Goal: Find contact information: Find contact information

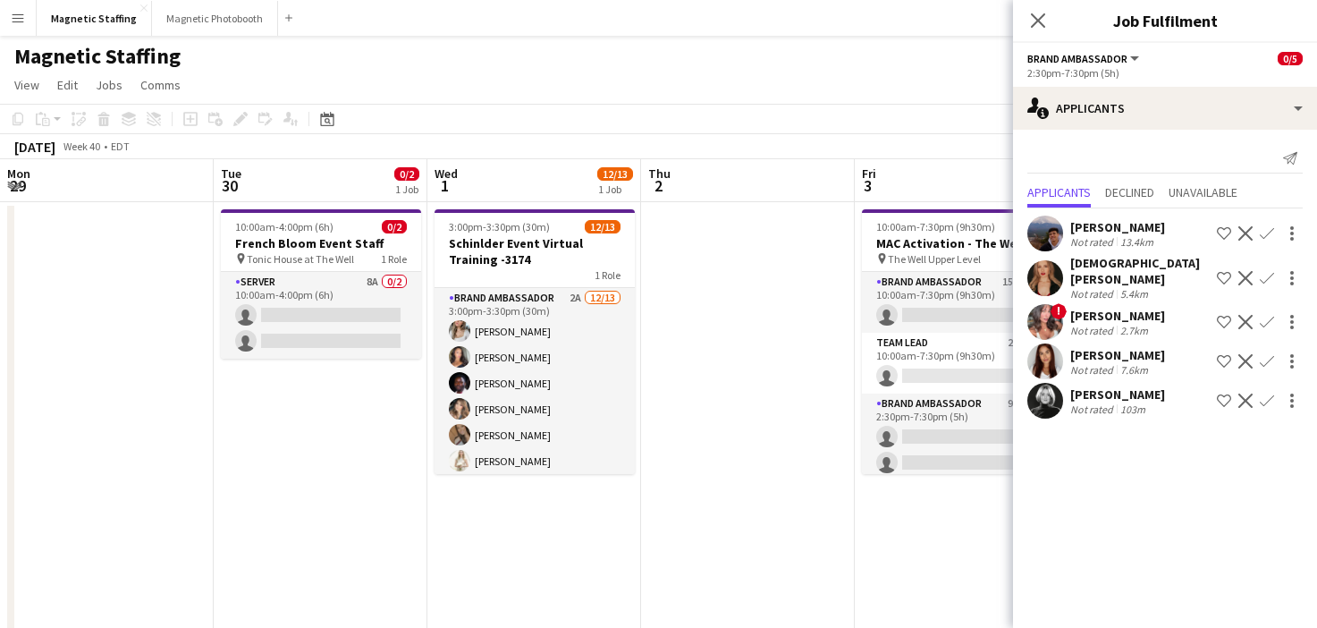
scroll to position [0, 614]
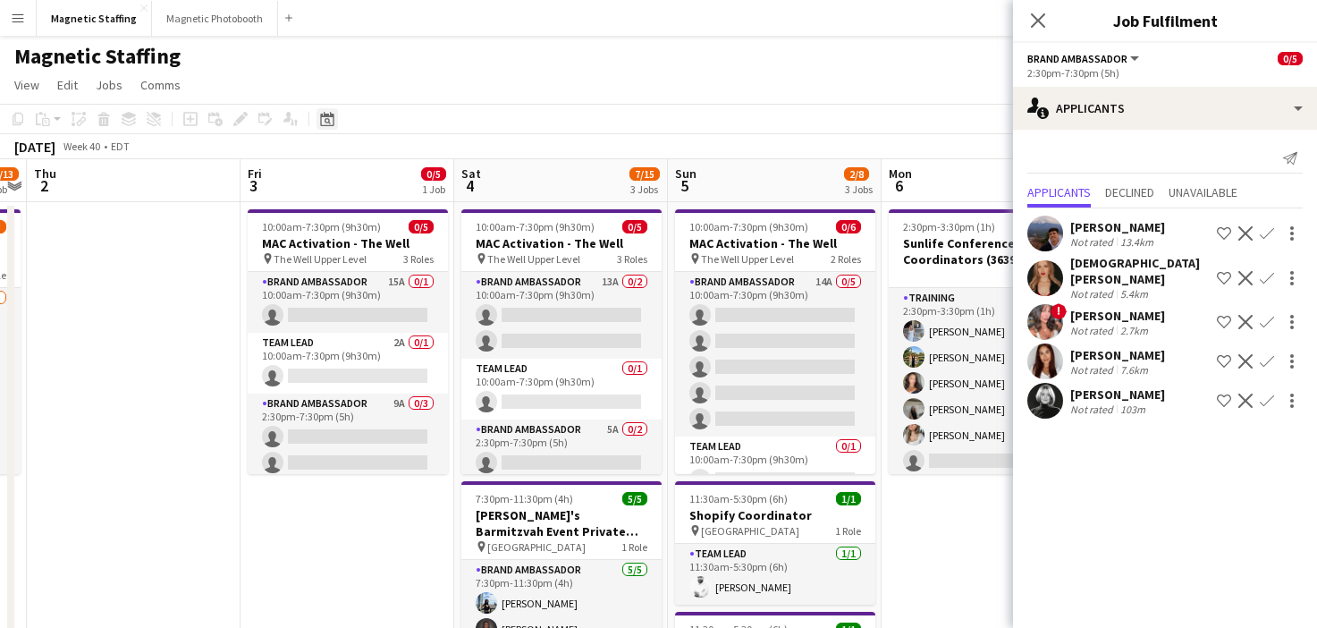
click at [331, 114] on icon at bounding box center [326, 119] width 13 height 14
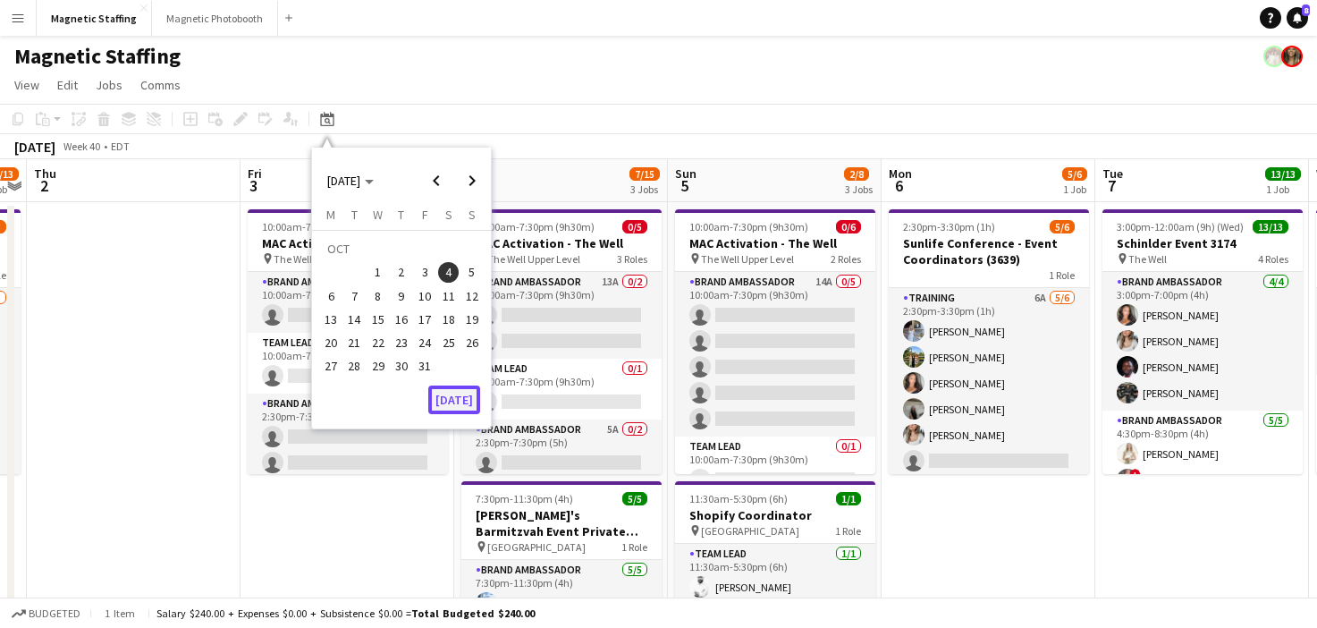
click at [463, 398] on button "[DATE]" at bounding box center [454, 399] width 52 height 29
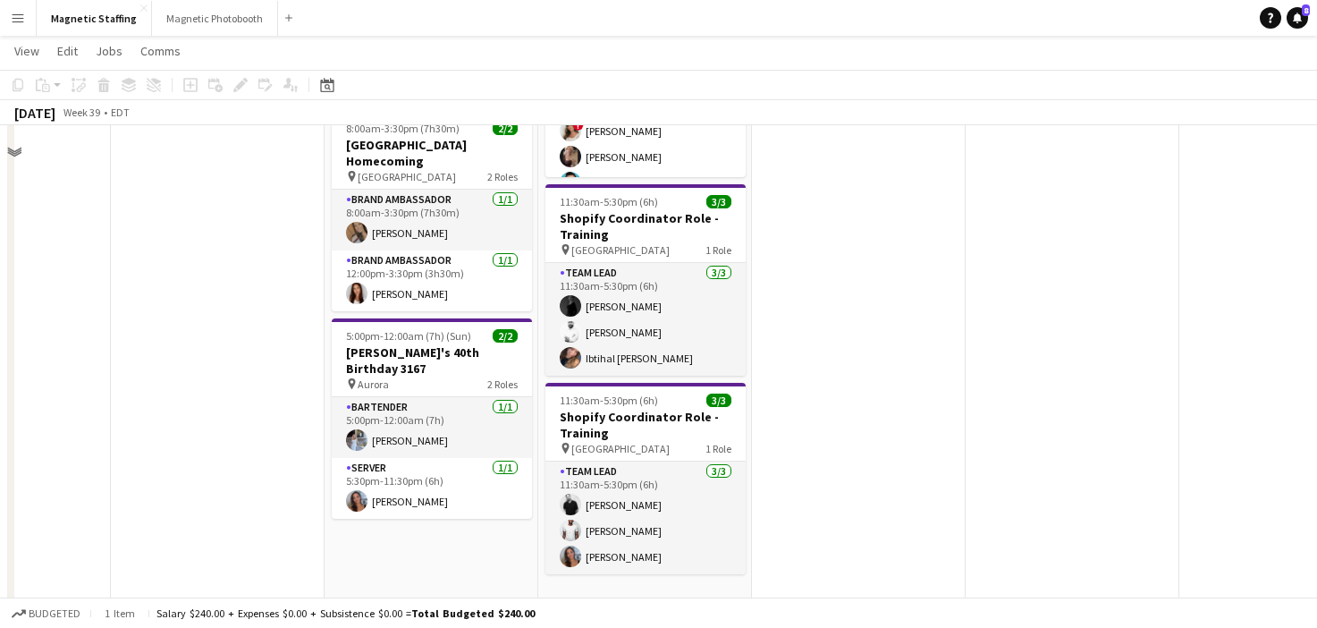
scroll to position [349, 0]
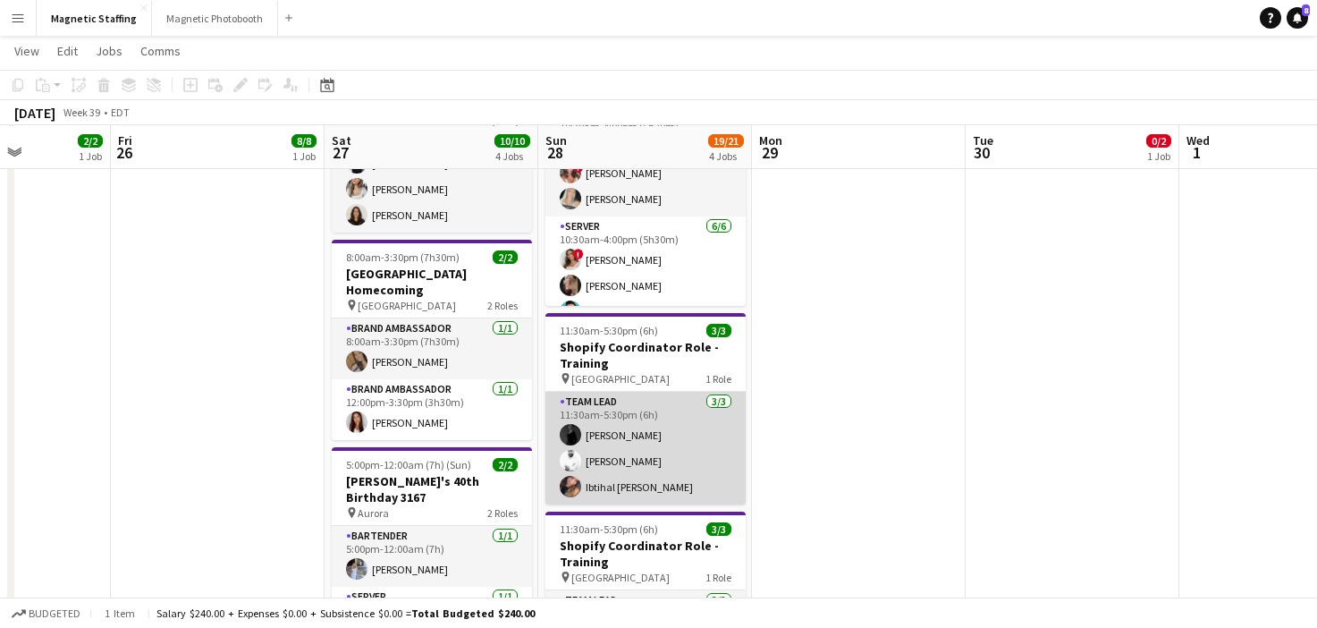
click at [637, 414] on app-card-role "Team Lead [DATE] 11:30am-5:30pm (6h) [PERSON_NAME] Zerhboub [PERSON_NAME] Ouzit…" at bounding box center [645, 448] width 200 height 113
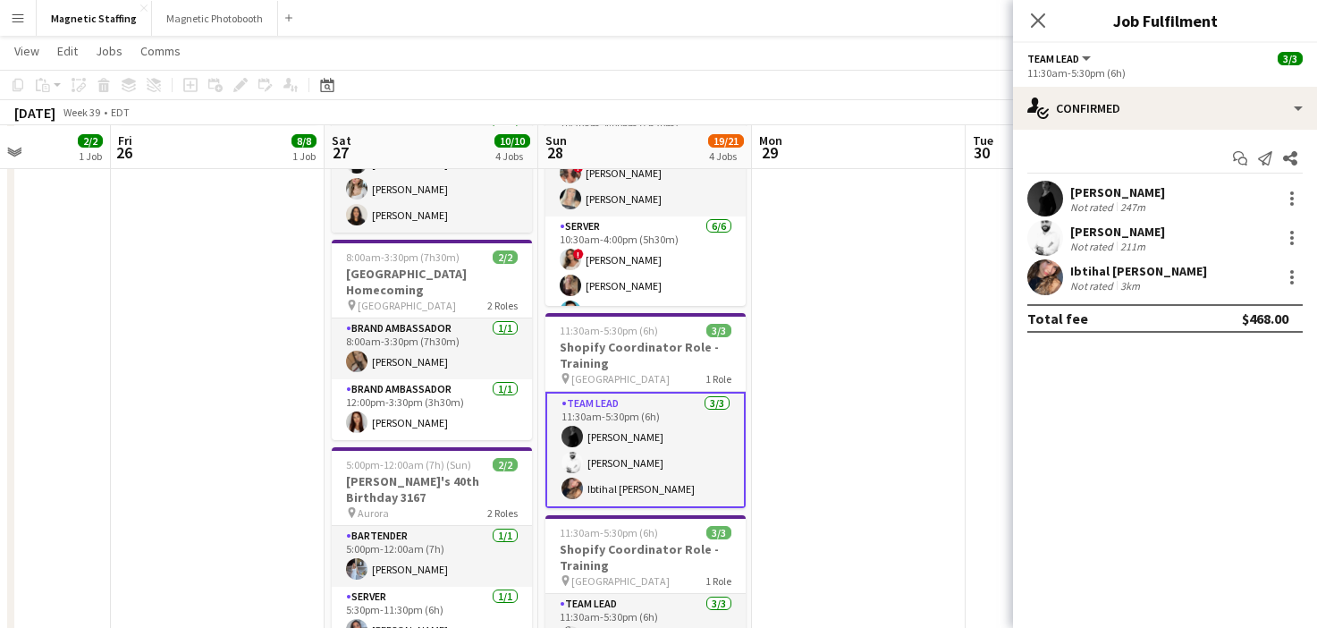
click at [1049, 197] on app-user-avatar at bounding box center [1045, 199] width 36 height 36
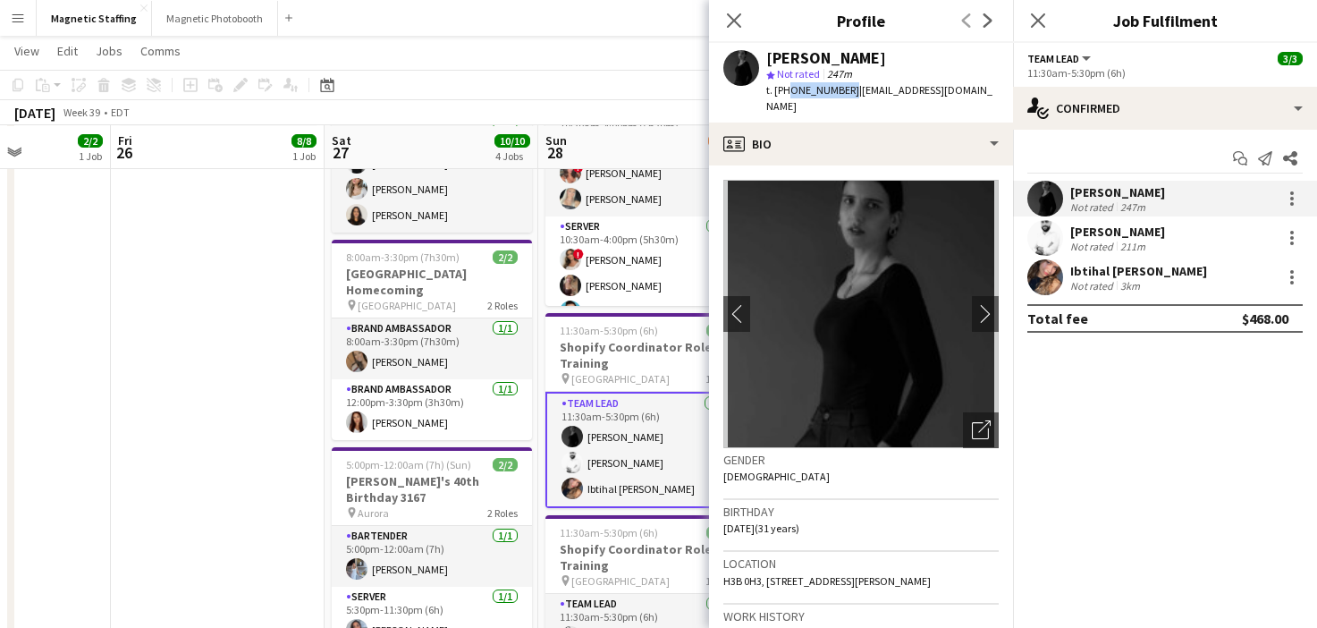
drag, startPoint x: 787, startPoint y: 91, endPoint x: 840, endPoint y: 91, distance: 53.6
click at [840, 91] on div "t. [PHONE_NUMBER] | [EMAIL_ADDRESS][DOMAIN_NAME]" at bounding box center [882, 98] width 232 height 32
copy span "4383893416"
click at [0, 0] on body "Menu Boards Boards Boards All jobs Status Workforce Workforce My Workforce Recr…" at bounding box center [658, 261] width 1317 height 1220
click at [1058, 241] on app-user-avatar at bounding box center [1045, 238] width 36 height 36
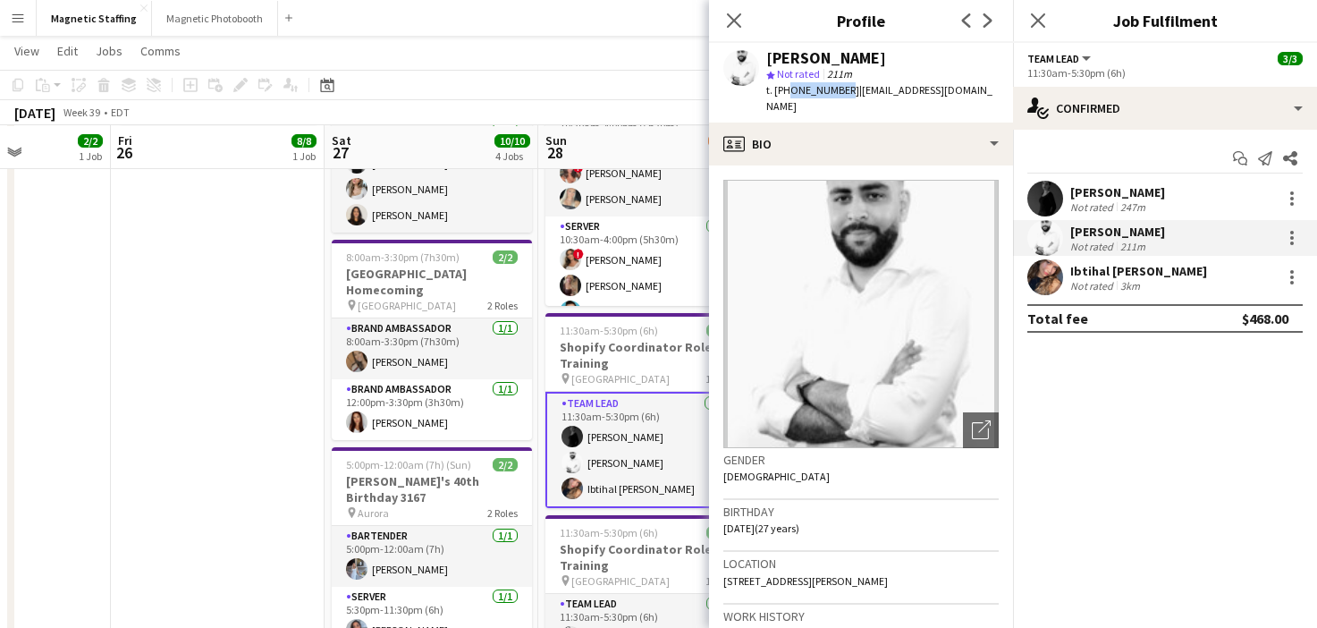
drag, startPoint x: 786, startPoint y: 88, endPoint x: 836, endPoint y: 89, distance: 50.1
click at [838, 90] on span "t. [PHONE_NUMBER]" at bounding box center [812, 89] width 93 height 13
copy span "5142264481"
click at [0, 0] on body "Menu Boards Boards Boards All jobs Status Workforce Workforce My Workforce Recr…" at bounding box center [658, 261] width 1317 height 1220
click at [1051, 276] on app-user-avatar at bounding box center [1045, 277] width 36 height 36
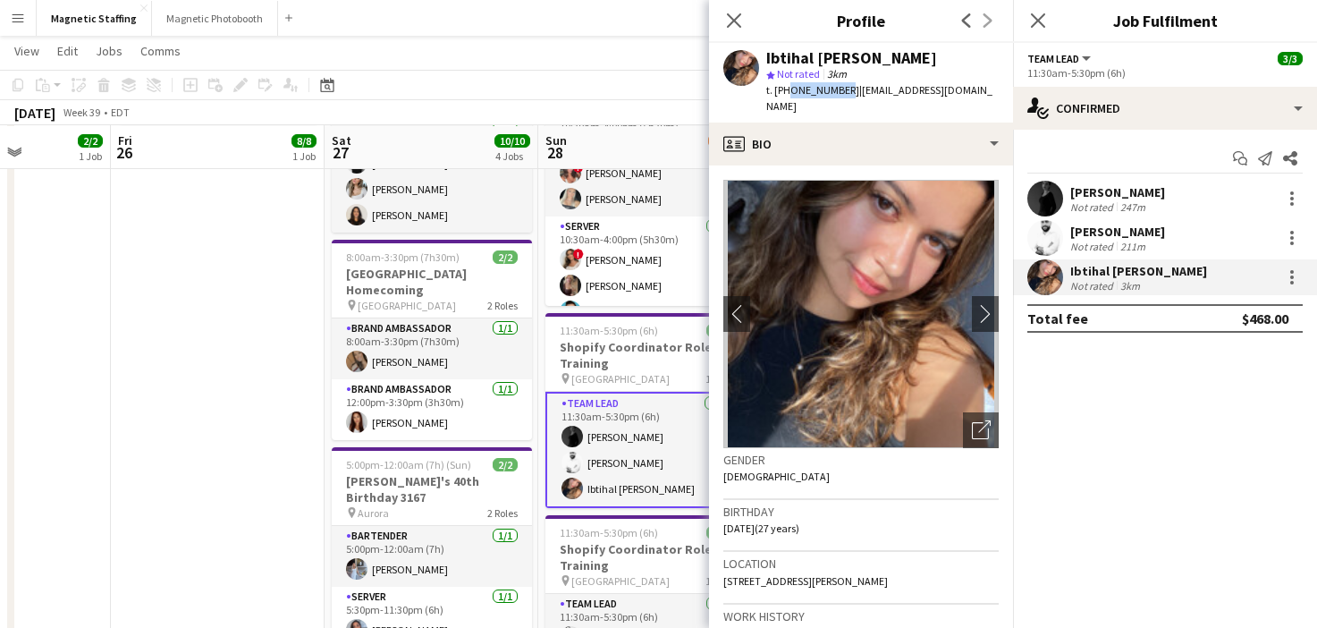
drag, startPoint x: 786, startPoint y: 88, endPoint x: 838, endPoint y: 90, distance: 51.9
click at [838, 90] on span "t. [PHONE_NUMBER]" at bounding box center [812, 89] width 93 height 13
copy span "5142666336"
click at [0, 0] on body "Menu Boards Boards Boards All jobs Status Workforce Workforce My Workforce Recr…" at bounding box center [658, 261] width 1317 height 1220
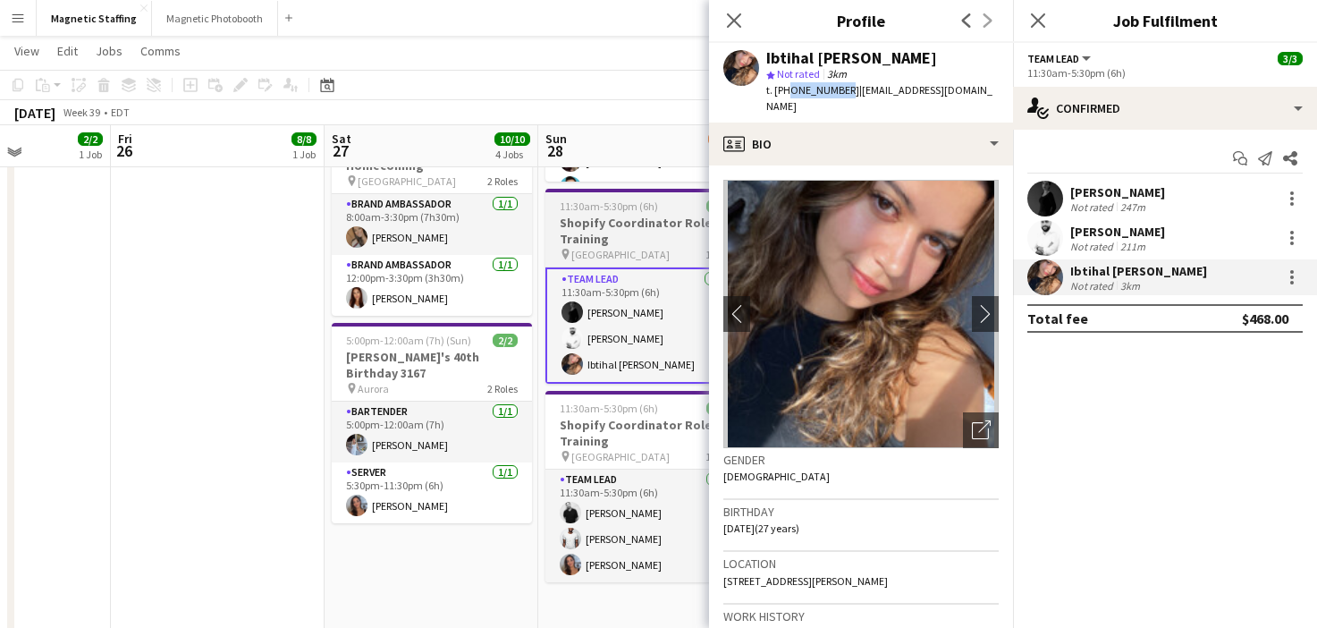
scroll to position [474, 0]
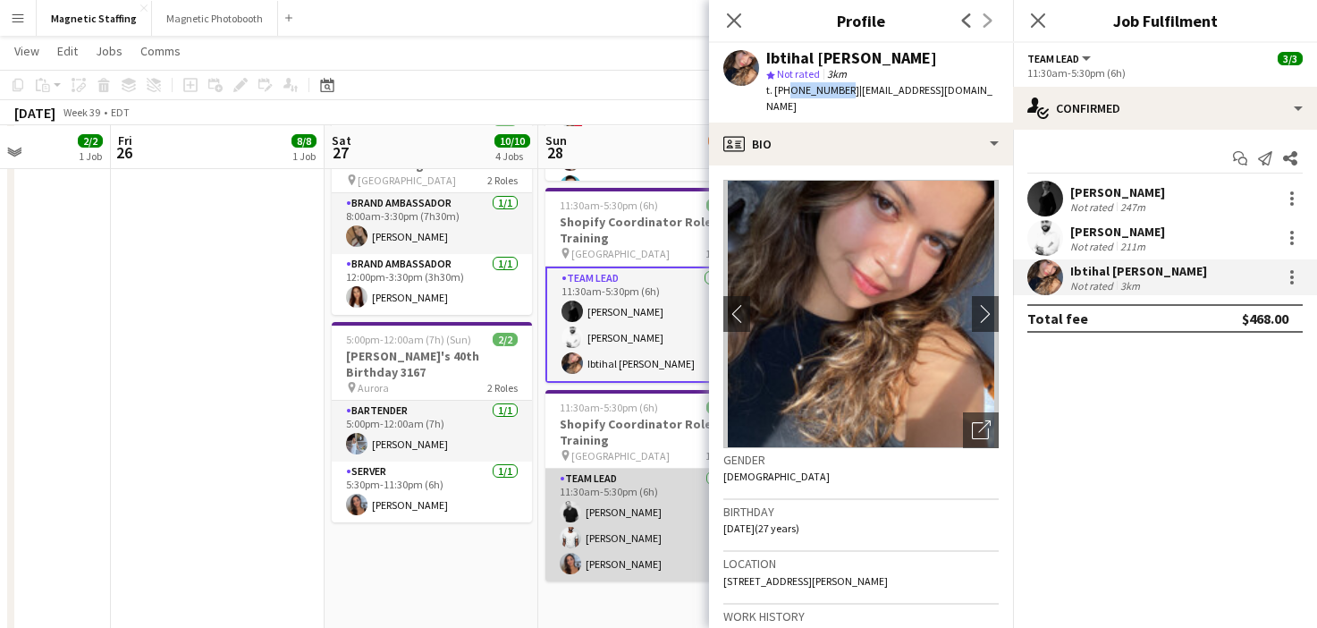
click at [590, 537] on app-card-role "Team Lead [DATE] 11:30am-5:30pm (6h) [PERSON_NAME] [PERSON_NAME] [PERSON_NAME]" at bounding box center [645, 524] width 200 height 113
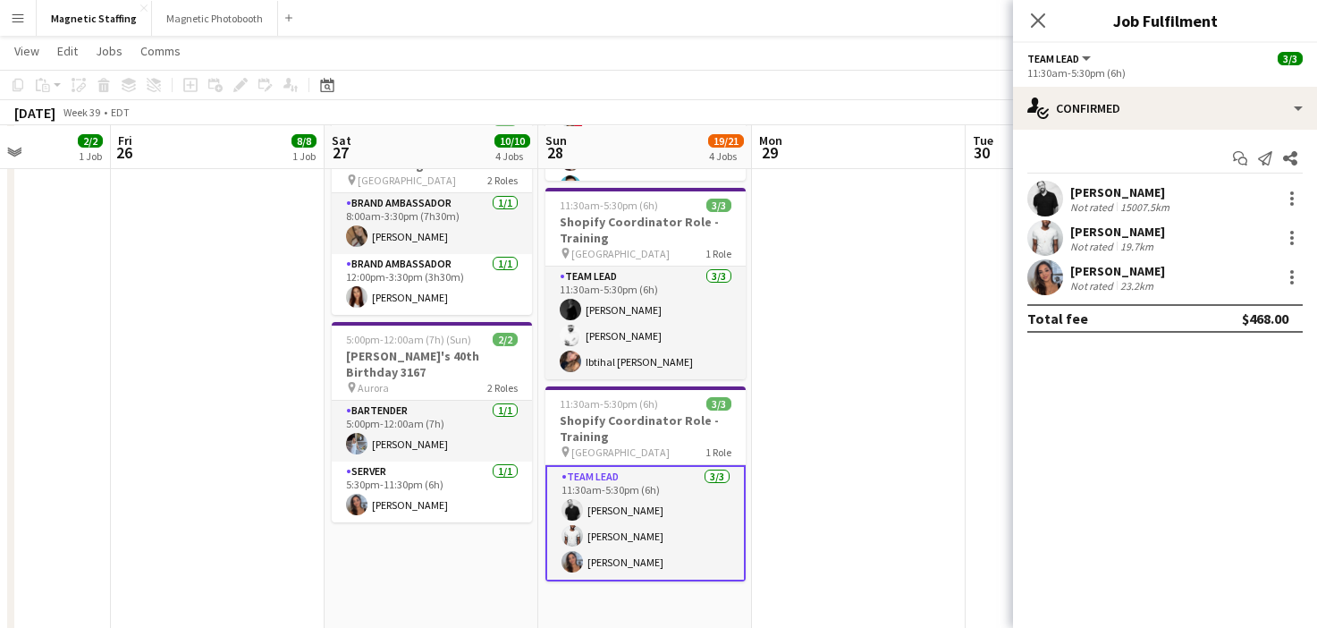
click at [1047, 196] on app-user-avatar at bounding box center [1045, 199] width 36 height 36
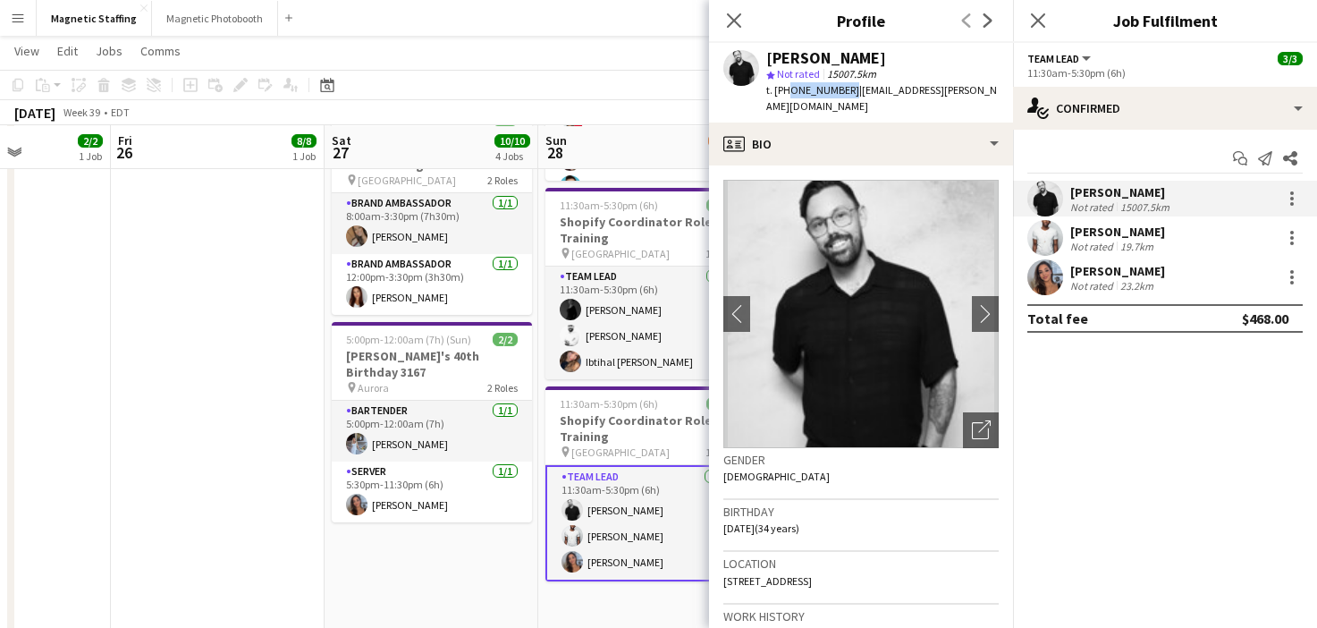
drag, startPoint x: 786, startPoint y: 90, endPoint x: 839, endPoint y: 91, distance: 53.6
click at [839, 91] on span "t. [PHONE_NUMBER]" at bounding box center [812, 89] width 93 height 13
copy span "5145187796"
click at [0, 0] on body "Menu Boards Boards Boards All jobs Status Workforce Workforce My Workforce Recr…" at bounding box center [658, 136] width 1317 height 1220
click at [1039, 280] on app-user-avatar at bounding box center [1045, 277] width 36 height 36
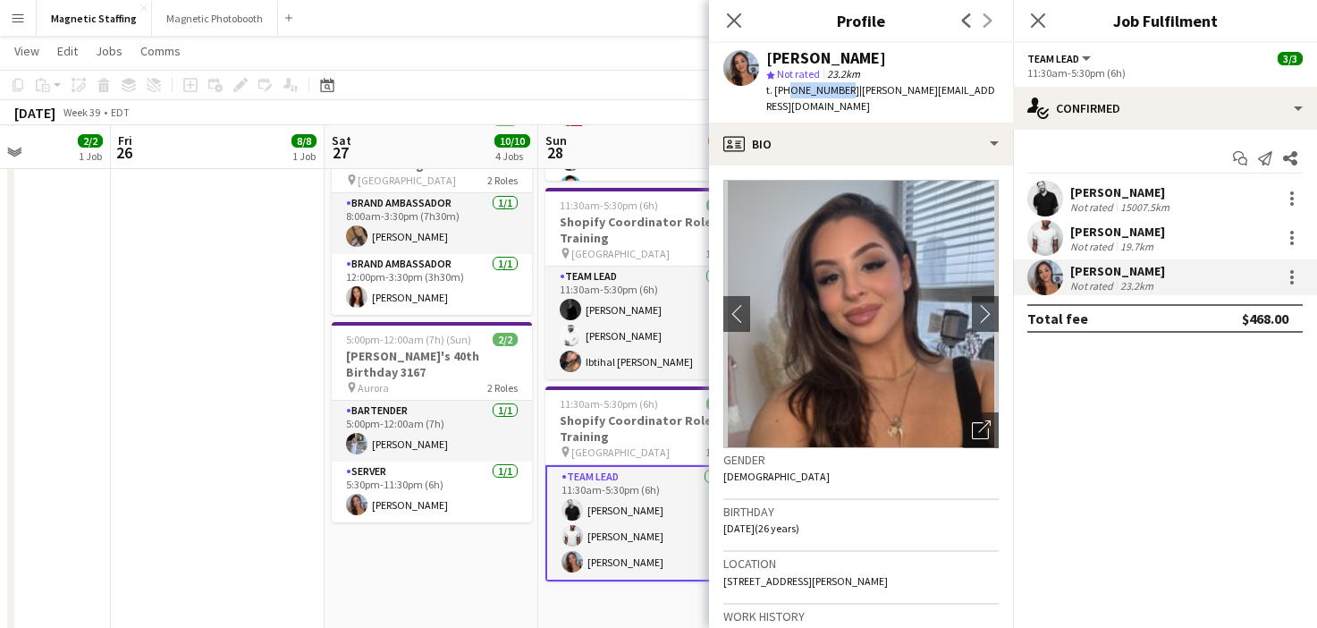
drag, startPoint x: 786, startPoint y: 90, endPoint x: 838, endPoint y: 91, distance: 52.7
click at [838, 91] on span "t. [PHONE_NUMBER]" at bounding box center [812, 89] width 93 height 13
copy span "6473301190"
click at [0, 0] on body "Menu Boards Boards Boards All jobs Status Workforce Workforce My Workforce Recr…" at bounding box center [658, 136] width 1317 height 1220
click at [1050, 230] on app-user-avatar at bounding box center [1045, 238] width 36 height 36
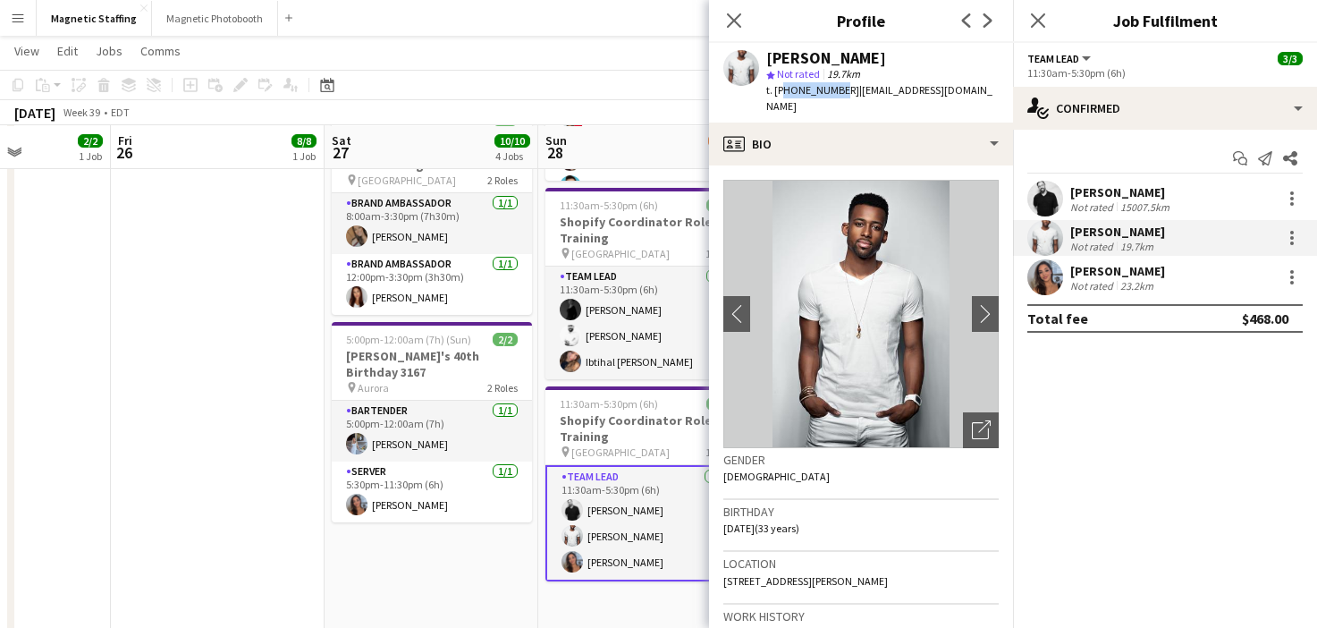
drag, startPoint x: 782, startPoint y: 90, endPoint x: 831, endPoint y: 92, distance: 49.2
click at [831, 91] on span "t. [PHONE_NUMBER]" at bounding box center [812, 89] width 93 height 13
copy span "6479374531"
click at [0, 0] on body "Menu Boards Boards Boards All jobs Status Workforce Workforce My Workforce Recr…" at bounding box center [658, 136] width 1317 height 1220
click at [331, 84] on icon "Date picker" at bounding box center [327, 85] width 14 height 14
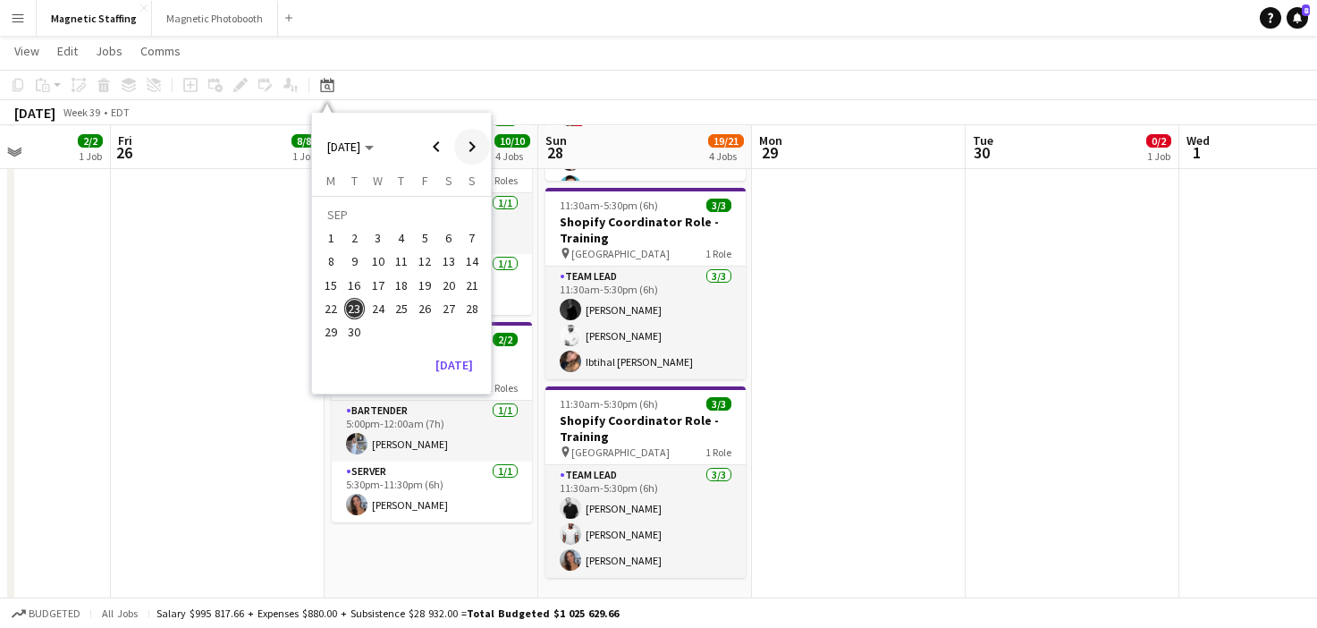
click at [478, 150] on span "Next month" at bounding box center [472, 147] width 36 height 36
click at [410, 283] on span "16" at bounding box center [401, 284] width 21 height 21
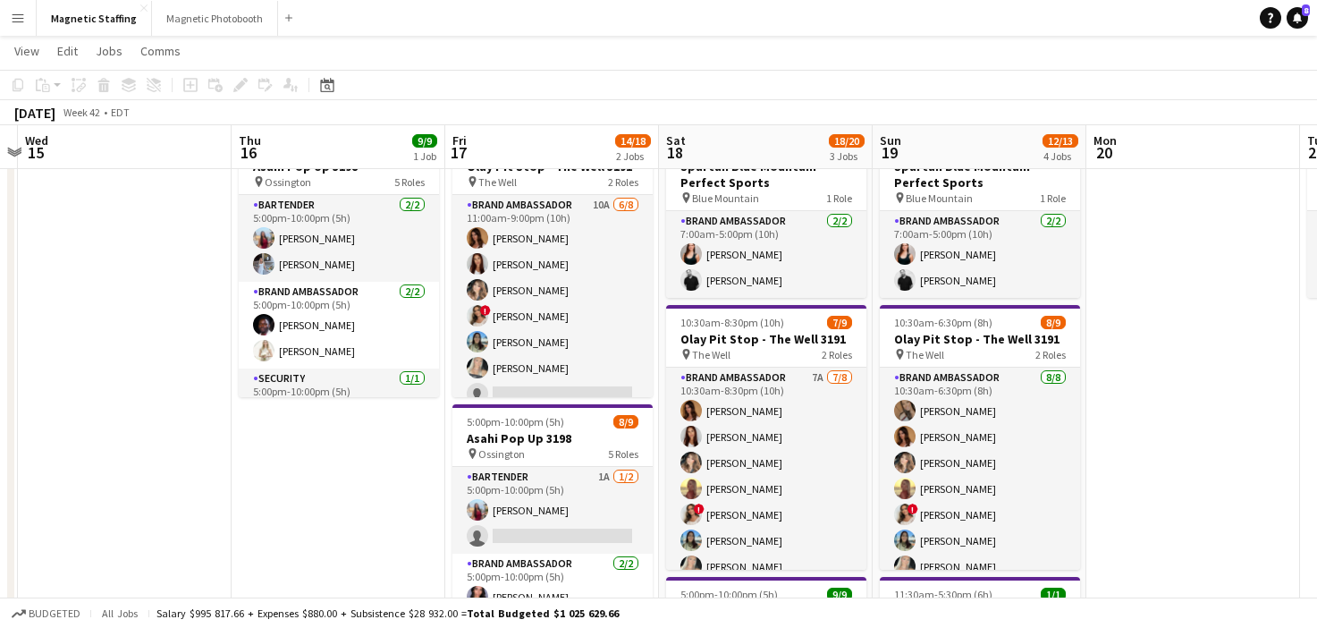
scroll to position [0, 0]
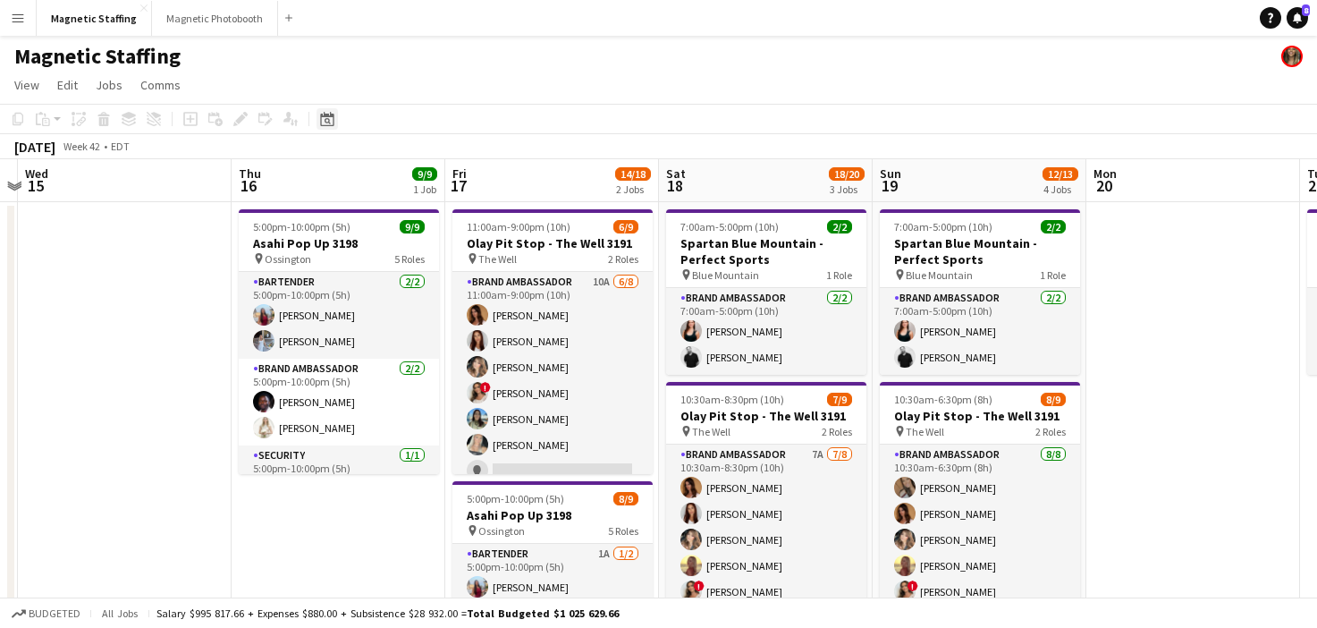
click at [322, 120] on icon "Date picker" at bounding box center [327, 119] width 14 height 14
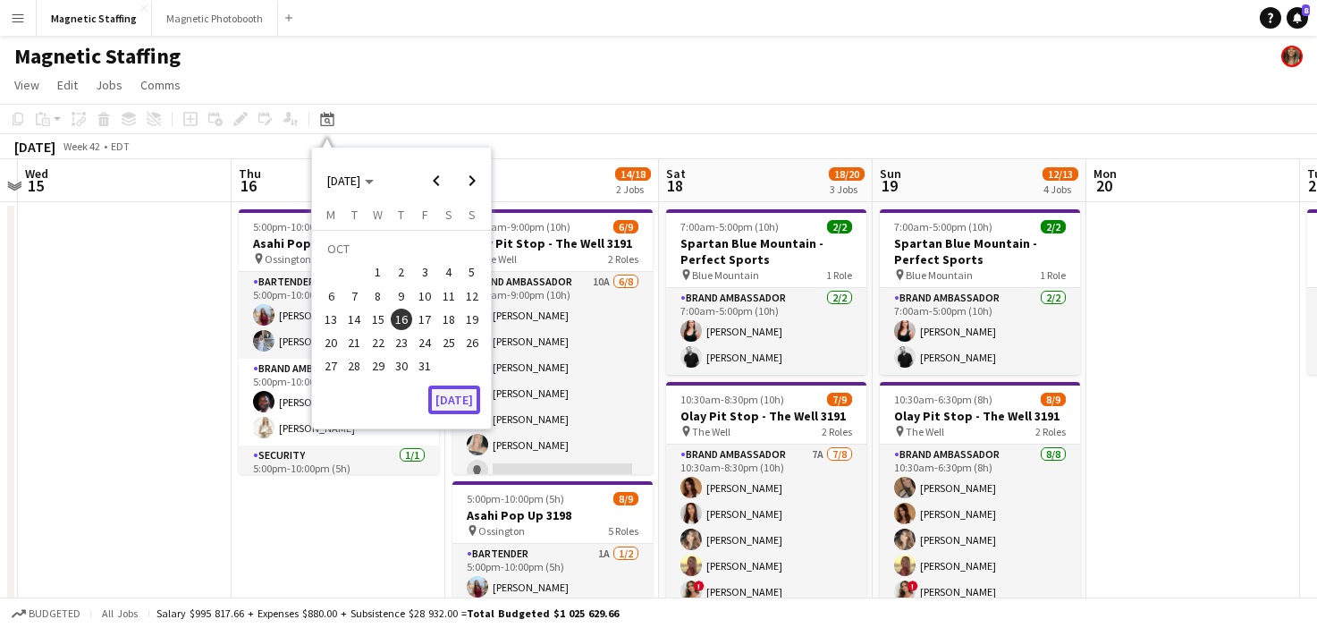
click at [461, 402] on button "[DATE]" at bounding box center [454, 399] width 52 height 29
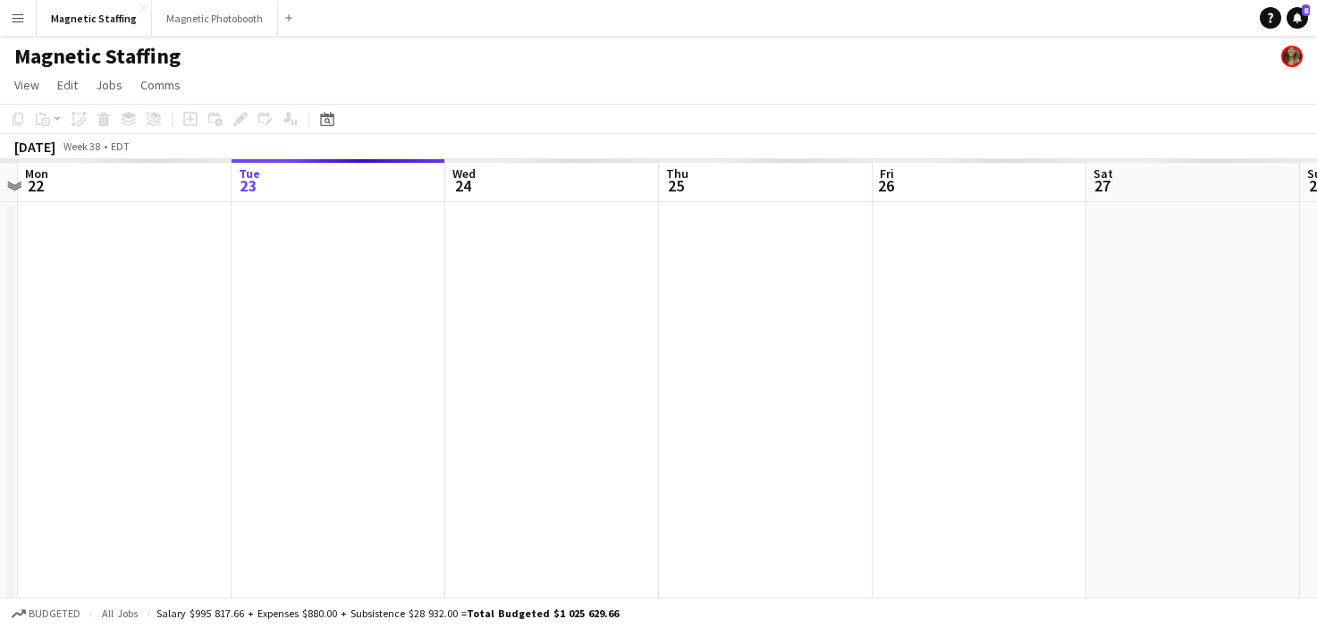
scroll to position [0, 615]
